Goal: Information Seeking & Learning: Learn about a topic

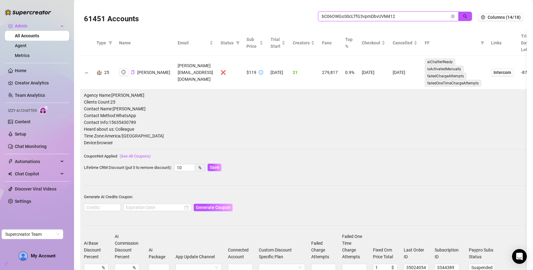
click at [346, 13] on input "bC06OWGoS0cLTfG3vpmDbvUVM412" at bounding box center [385, 16] width 128 height 7
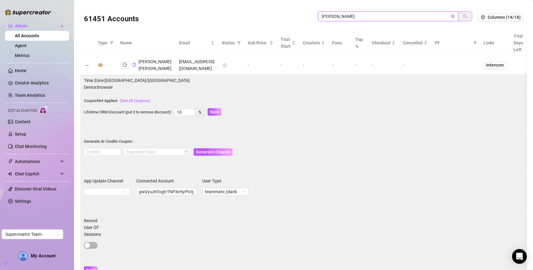
click at [458, 16] on button "button" at bounding box center [465, 16] width 14 height 10
click at [86, 67] on button "Collapse row" at bounding box center [86, 65] width 5 height 5
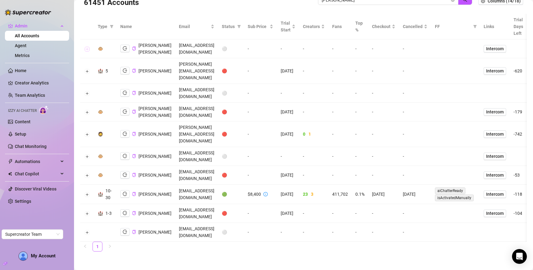
scroll to position [48, 0]
click at [123, 192] on icon "logout" at bounding box center [125, 194] width 4 height 4
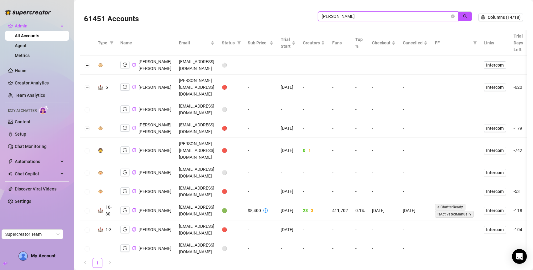
click at [395, 15] on input "john l" at bounding box center [385, 16] width 128 height 7
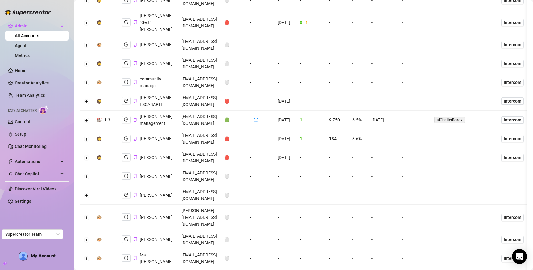
scroll to position [272, 0]
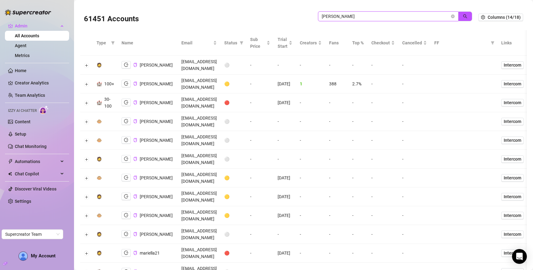
click at [350, 15] on input "[PERSON_NAME]" at bounding box center [385, 16] width 128 height 7
type input "john l"
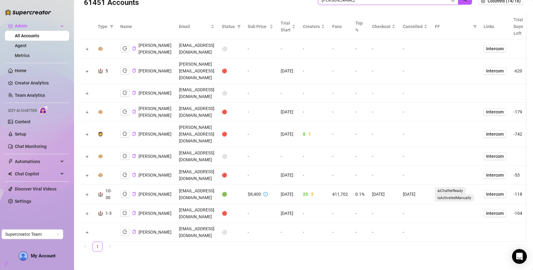
scroll to position [48, 0]
click at [125, 192] on icon "logout" at bounding box center [125, 194] width 4 height 4
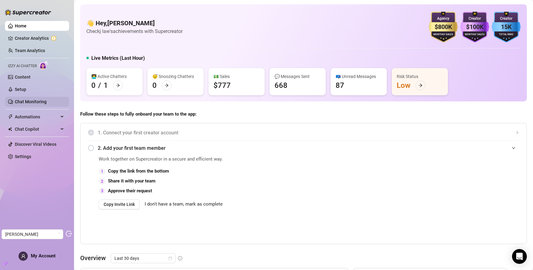
click at [37, 99] on link "Chat Monitoring" at bounding box center [31, 101] width 32 height 5
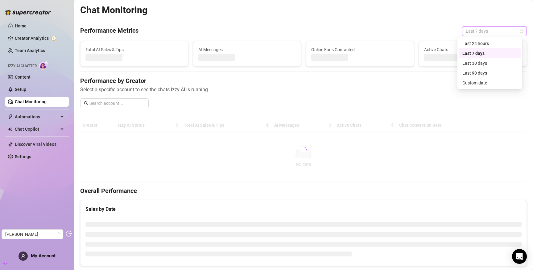
click at [475, 29] on span "Last 7 days" at bounding box center [493, 31] width 57 height 9
click at [479, 83] on div "Custom date" at bounding box center [489, 83] width 55 height 7
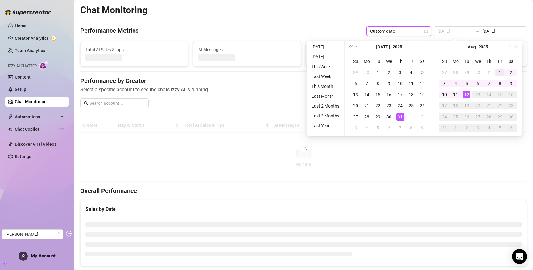
type input "2025-08-01"
drag, startPoint x: 496, startPoint y: 72, endPoint x: 474, endPoint y: 83, distance: 25.1
click at [496, 71] on div "1" at bounding box center [499, 72] width 7 height 7
type input "2025-08-11"
click at [457, 93] on div "11" at bounding box center [454, 94] width 7 height 7
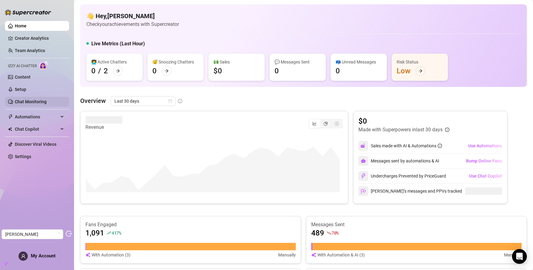
click at [24, 101] on link "Chat Monitoring" at bounding box center [31, 101] width 32 height 5
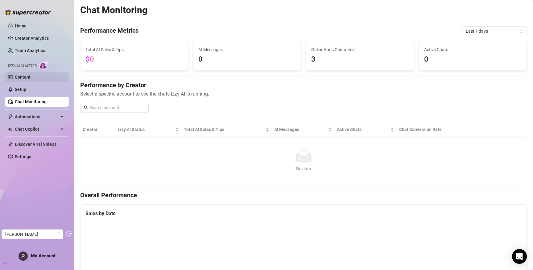
click at [27, 78] on link "Content" at bounding box center [23, 77] width 16 height 5
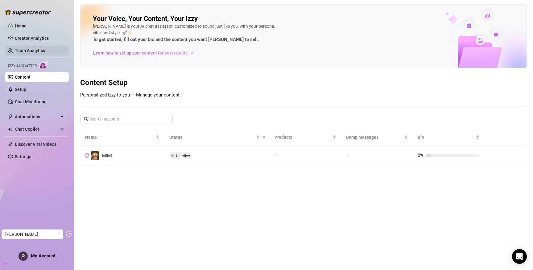
click at [33, 48] on link "Team Analytics" at bounding box center [30, 50] width 30 height 5
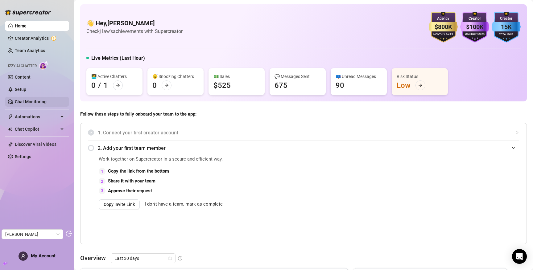
click at [23, 104] on link "Chat Monitoring" at bounding box center [31, 101] width 32 height 5
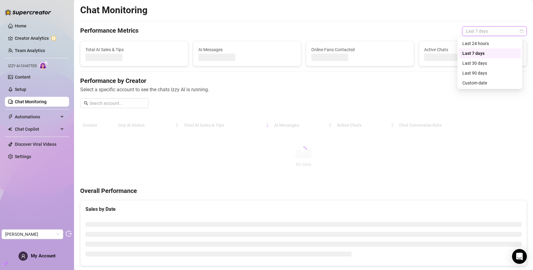
click at [480, 32] on span "Last 7 days" at bounding box center [493, 31] width 57 height 9
click at [473, 80] on div "Custom date" at bounding box center [489, 83] width 55 height 7
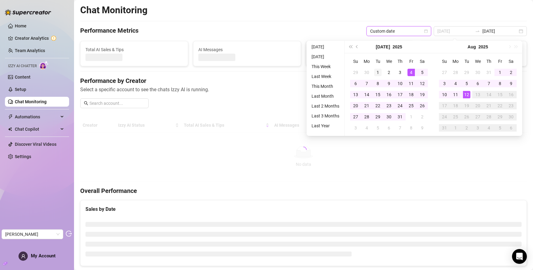
type input "2025-07-01"
click at [379, 72] on div "1" at bounding box center [377, 72] width 7 height 7
type input "2025-07-31"
click at [397, 117] on div "31" at bounding box center [399, 116] width 7 height 7
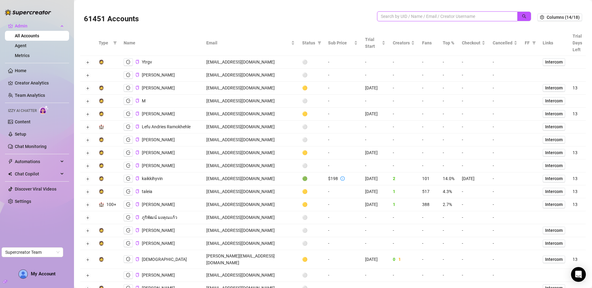
click at [443, 17] on input "search" at bounding box center [445, 16] width 128 height 7
type input "allie"
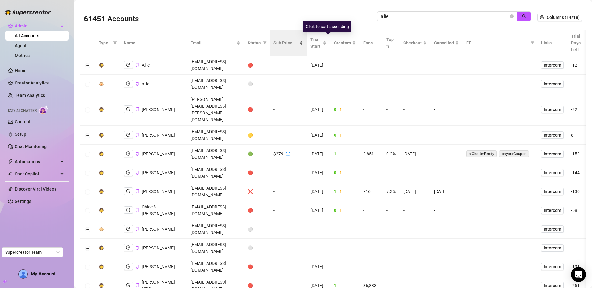
click at [298, 46] on span "Sub Price" at bounding box center [285, 42] width 25 height 7
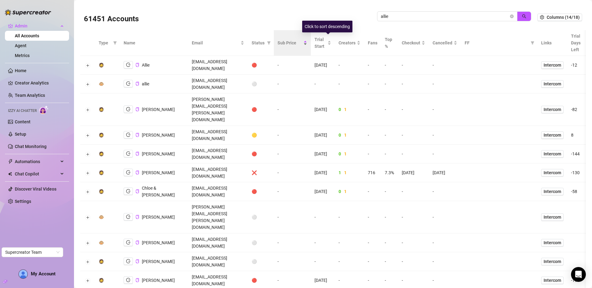
click at [302, 44] on span "Sub Price" at bounding box center [289, 42] width 25 height 7
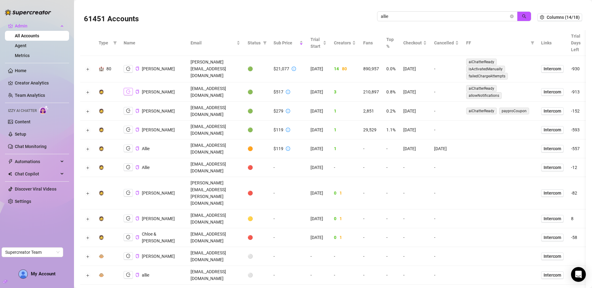
click at [127, 92] on icon "logout" at bounding box center [128, 91] width 4 height 4
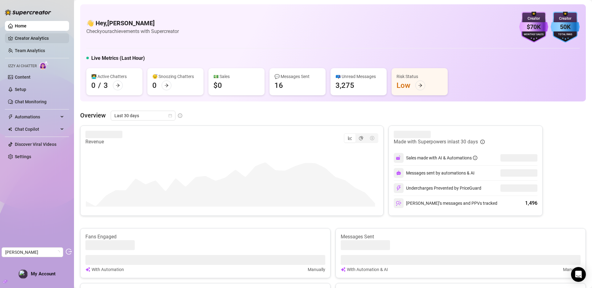
click at [45, 39] on link "Creator Analytics" at bounding box center [39, 38] width 49 height 10
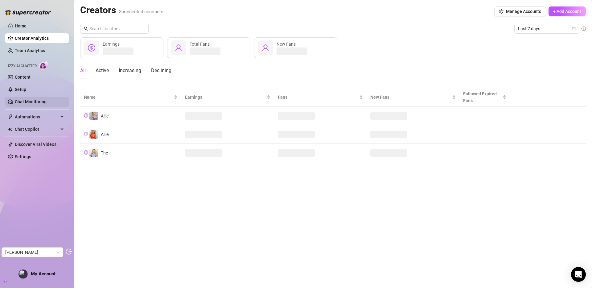
click at [33, 102] on link "Chat Monitoring" at bounding box center [31, 101] width 32 height 5
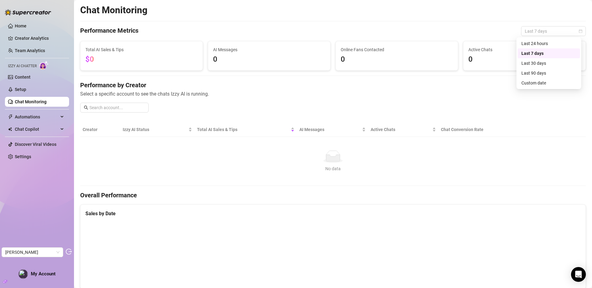
drag, startPoint x: 542, startPoint y: 31, endPoint x: 539, endPoint y: 51, distance: 19.7
click at [543, 31] on span "Last 7 days" at bounding box center [553, 31] width 57 height 9
click at [538, 64] on div "Last 30 days" at bounding box center [548, 63] width 55 height 7
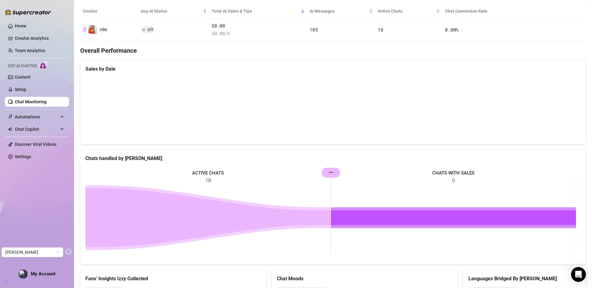
scroll to position [151, 0]
